Goal: Navigation & Orientation: Find specific page/section

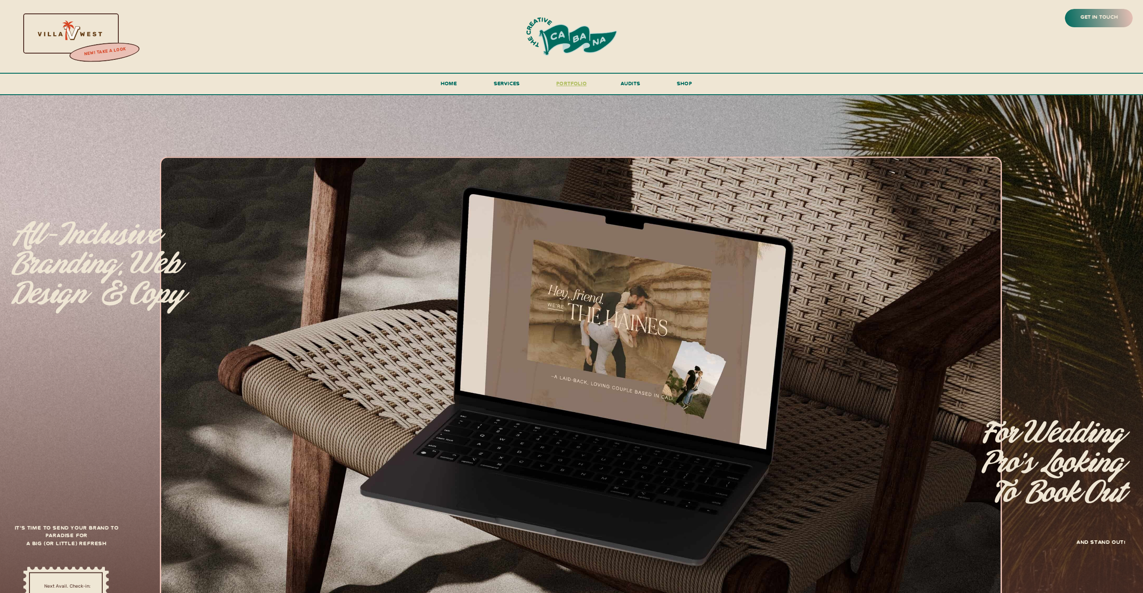
click at [573, 83] on h3 "portfolio" at bounding box center [572, 87] width 42 height 17
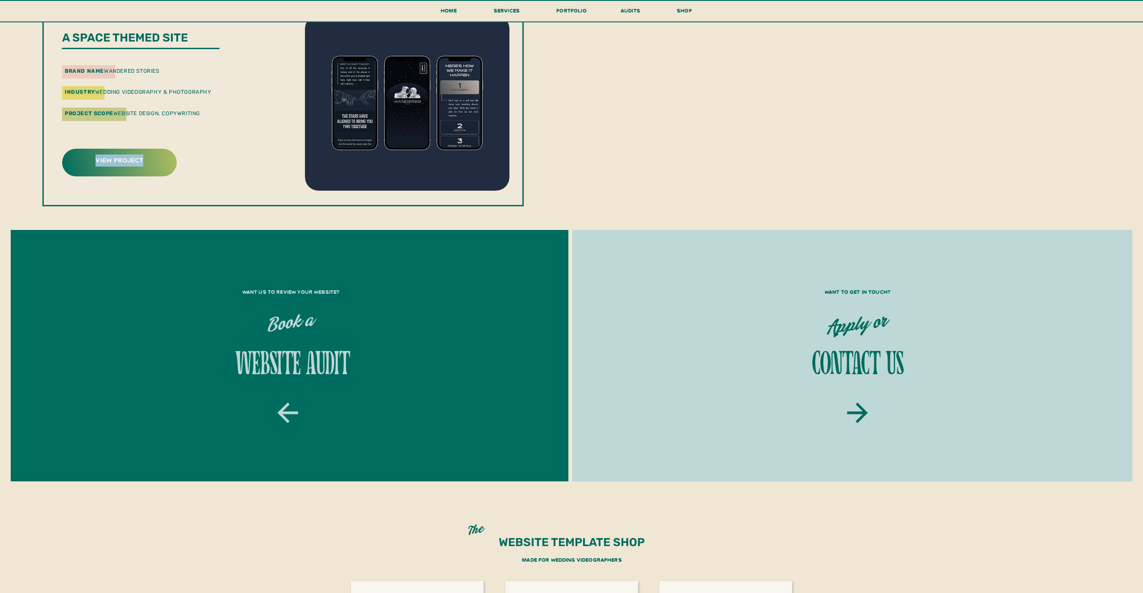
scroll to position [1210, 0]
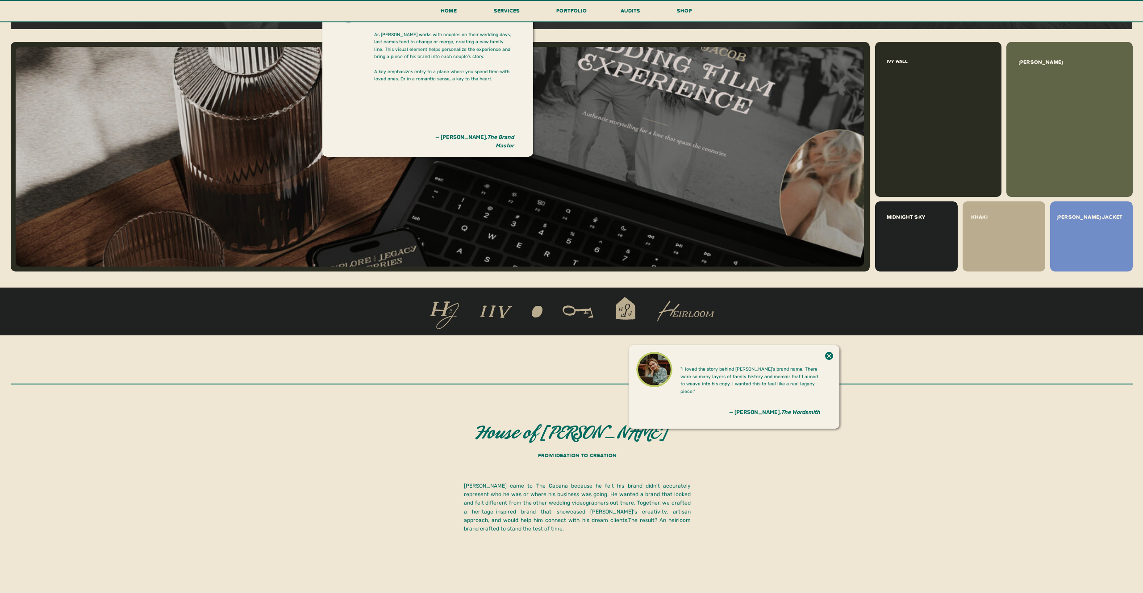
scroll to position [917, 0]
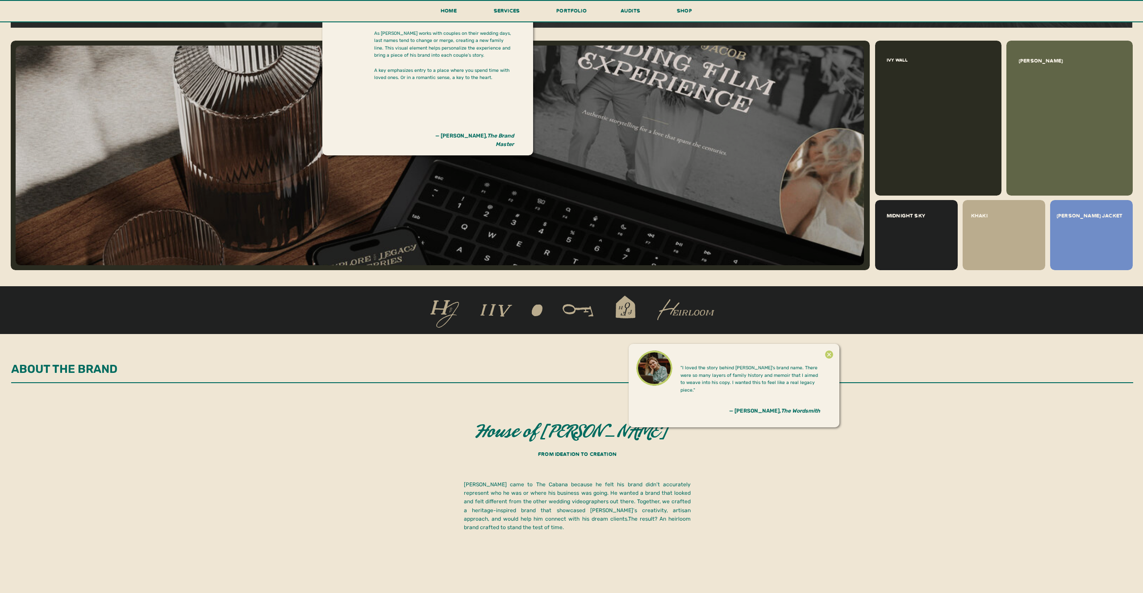
click at [829, 354] on icon at bounding box center [829, 355] width 10 height 18
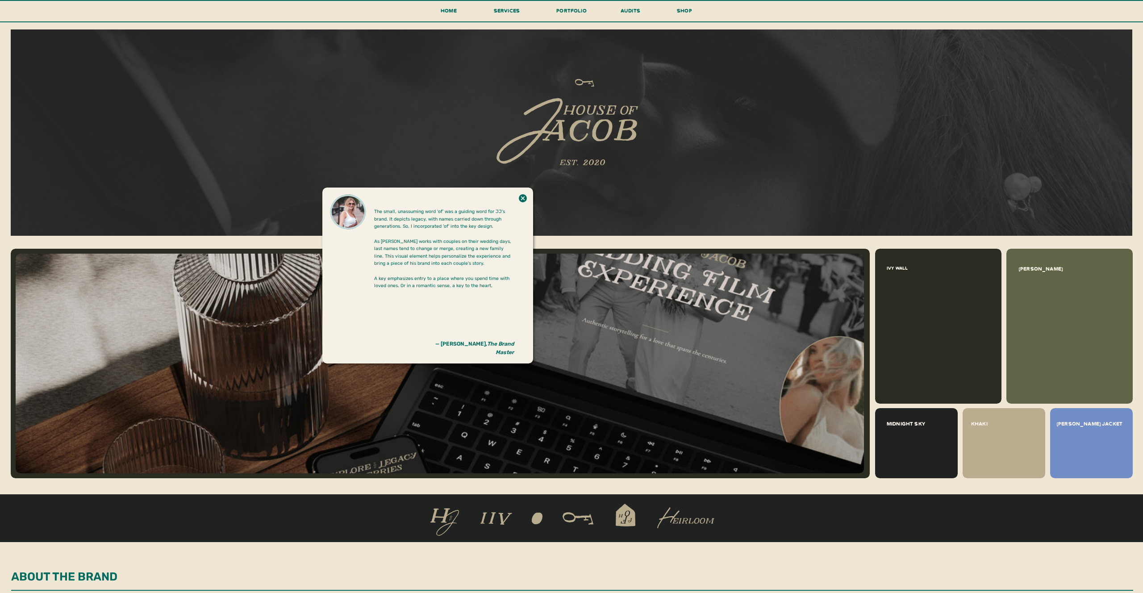
scroll to position [708, 0]
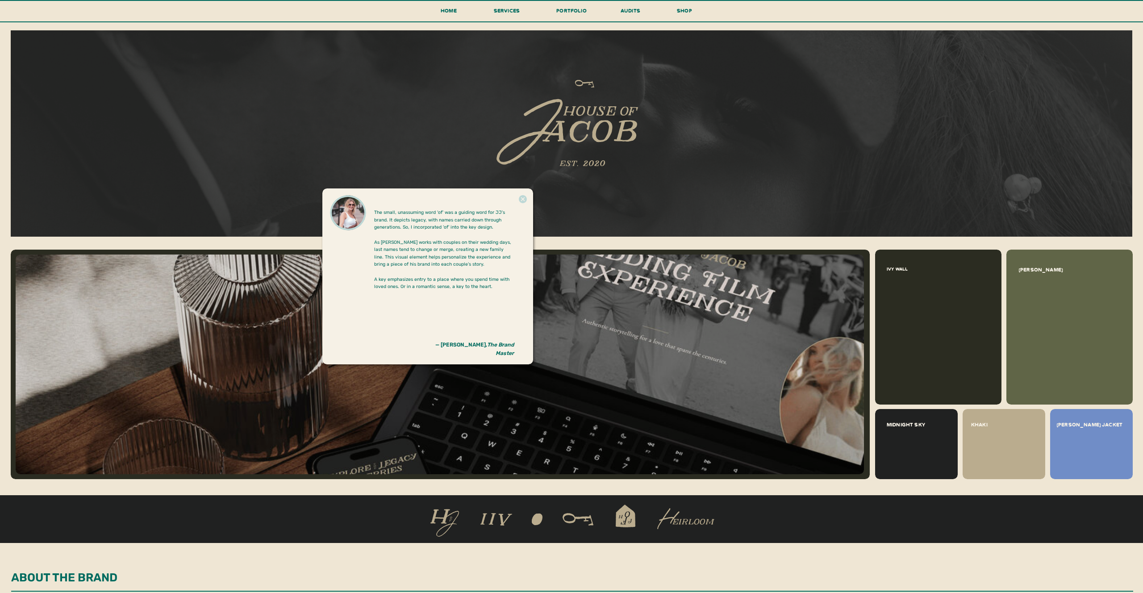
click at [522, 200] on icon at bounding box center [523, 199] width 10 height 18
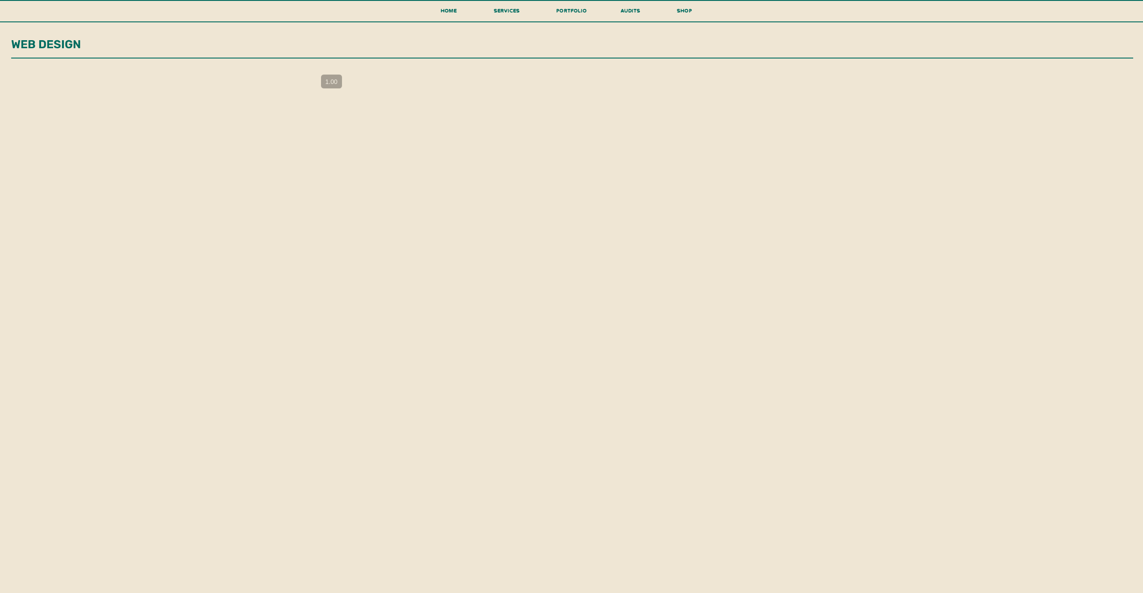
scroll to position [1485, 0]
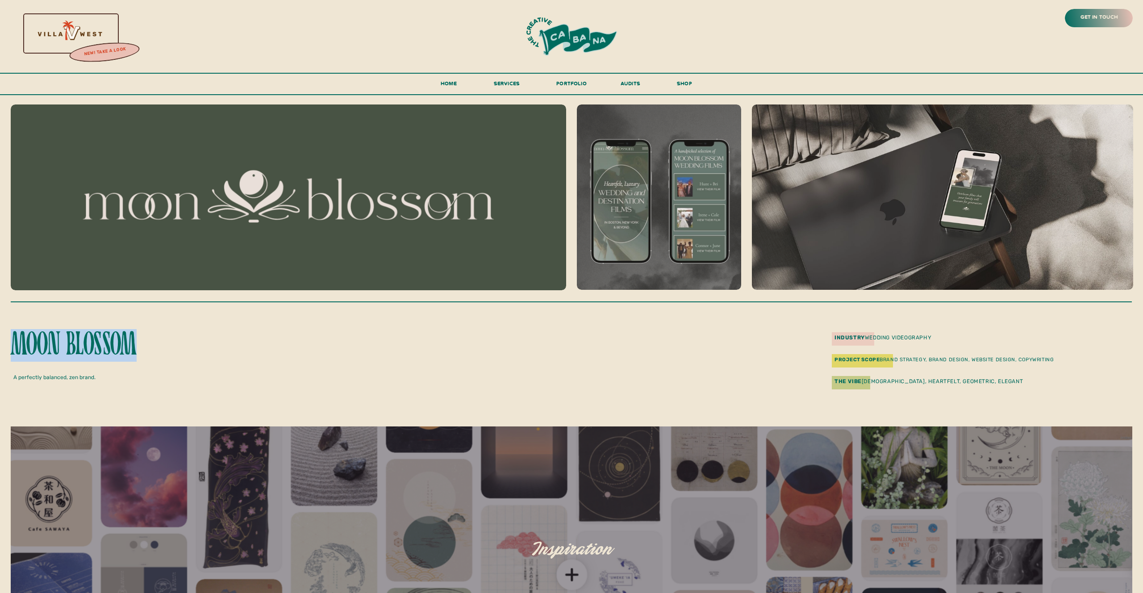
drag, startPoint x: 155, startPoint y: 347, endPoint x: 12, endPoint y: 347, distance: 142.9
click at [12, 347] on p "moon blossom" at bounding box center [108, 348] width 195 height 39
copy p "moon blossom"
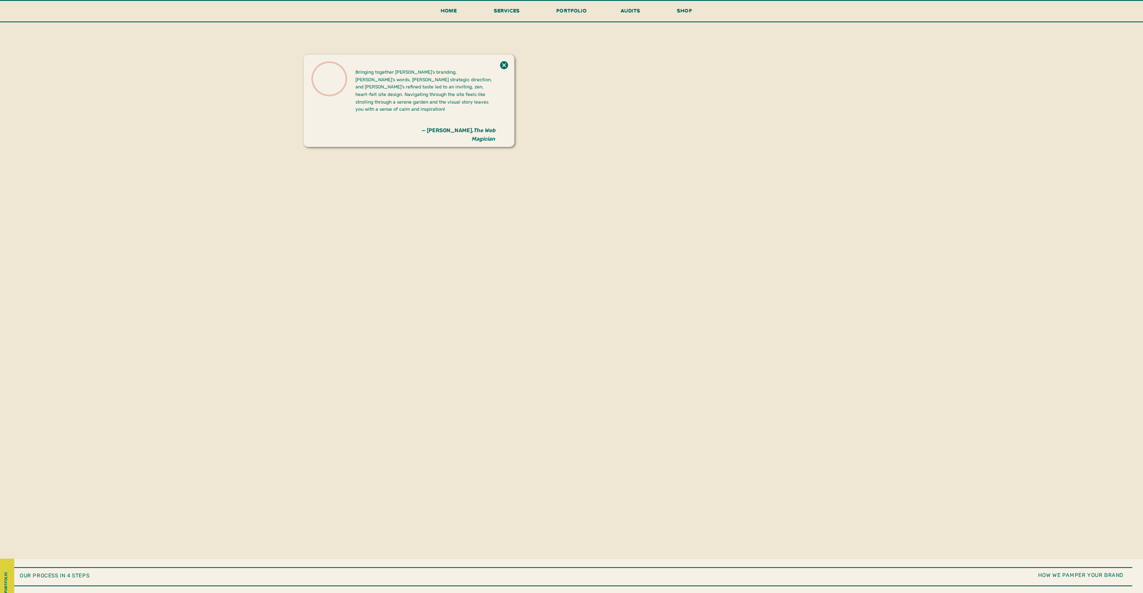
scroll to position [1942, 0]
